Goal: Information Seeking & Learning: Check status

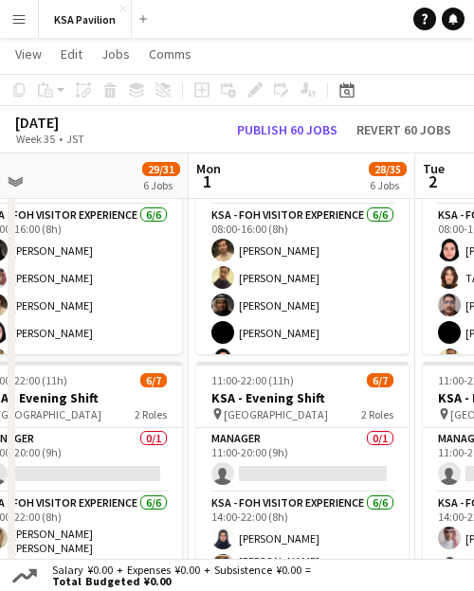
scroll to position [0, 717]
